Goal: Find specific page/section: Find specific page/section

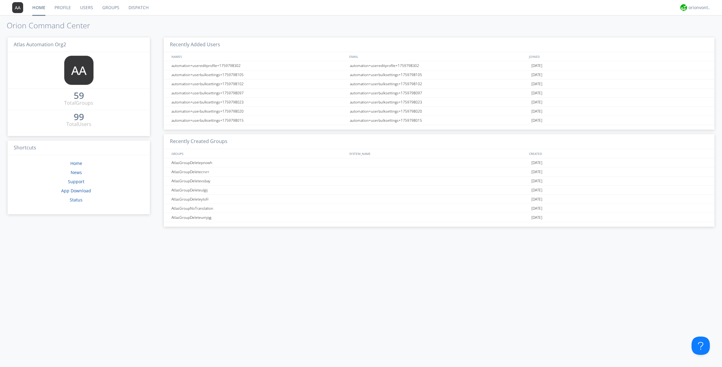
click at [111, 8] on link "Groups" at bounding box center [111, 7] width 26 height 15
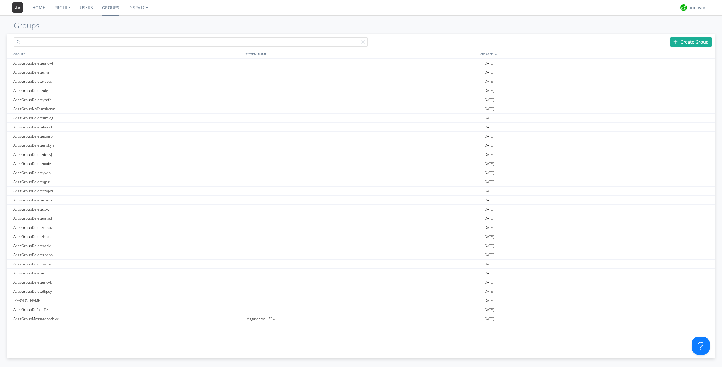
click at [123, 43] on input "text" at bounding box center [191, 41] width 354 height 9
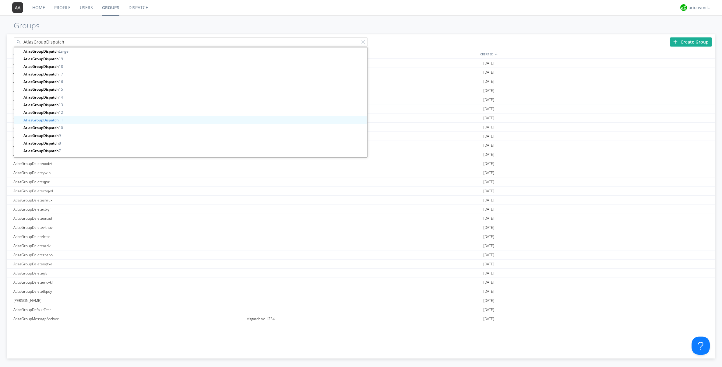
scroll to position [43, 0]
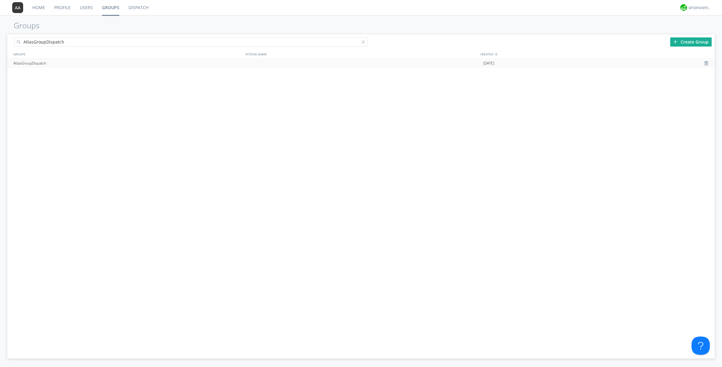
type input "AtlasGroupDispatch"
click at [75, 65] on div "AtlasGroupDispatch" at bounding box center [128, 63] width 233 height 9
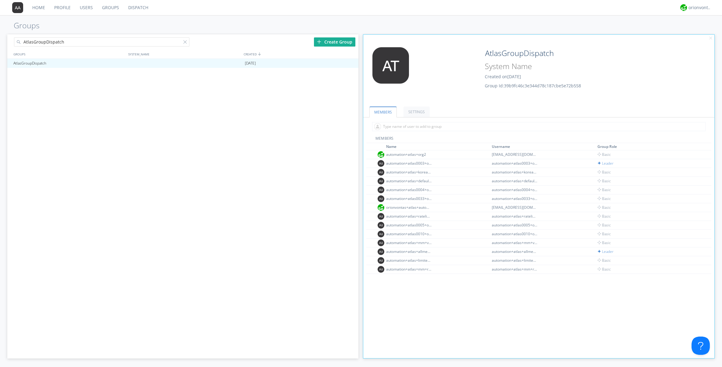
click at [143, 6] on link "Dispatch" at bounding box center [138, 7] width 29 height 15
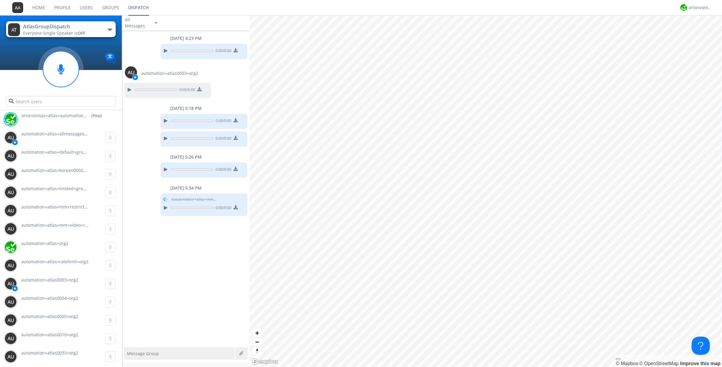
click at [111, 32] on button "AtlasGroupDispatch Everyone · Single Speaker is OFF" at bounding box center [61, 29] width 110 height 16
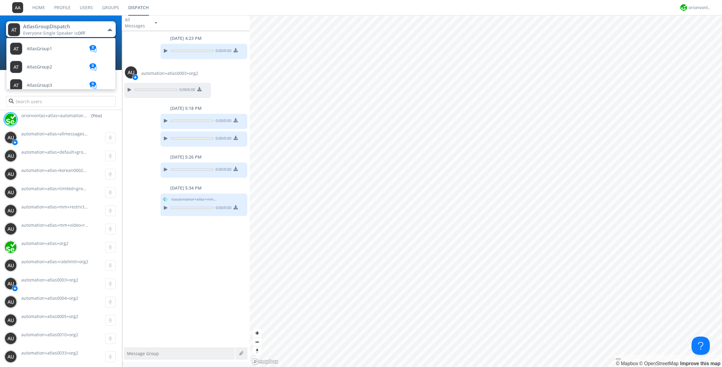
click at [137, 45] on div "0:00 / 0:00" at bounding box center [184, 53] width 125 height 18
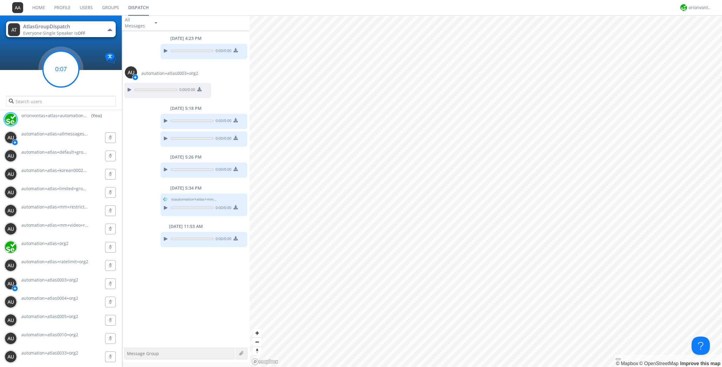
click at [53, 75] on circle at bounding box center [61, 69] width 36 height 36
click at [89, 7] on link "Users" at bounding box center [86, 7] width 22 height 15
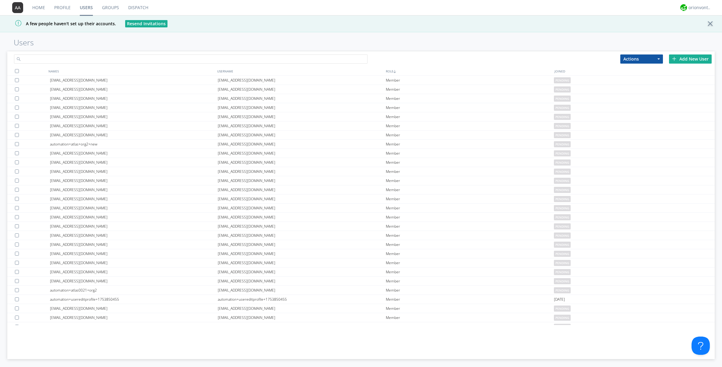
click at [73, 58] on input "text" at bounding box center [191, 59] width 354 height 9
type input "@"
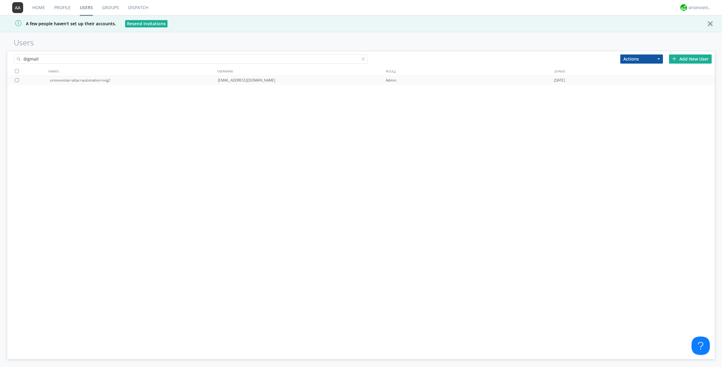
type input "@gmail"
click at [103, 80] on div "orionvontas+atlas+automation+org2" at bounding box center [134, 80] width 168 height 9
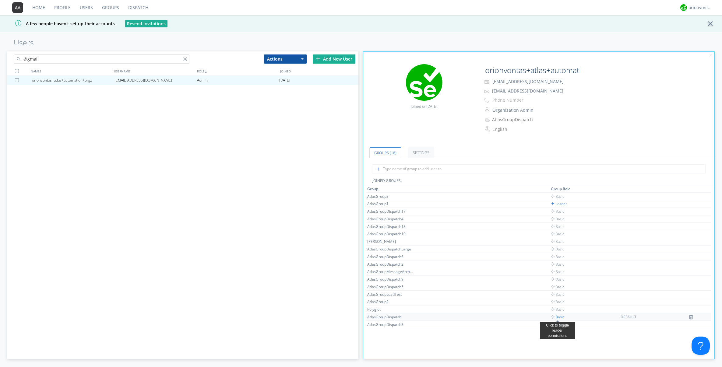
click at [557, 317] on span "Basic" at bounding box center [558, 317] width 14 height 5
